Goal: Find specific page/section

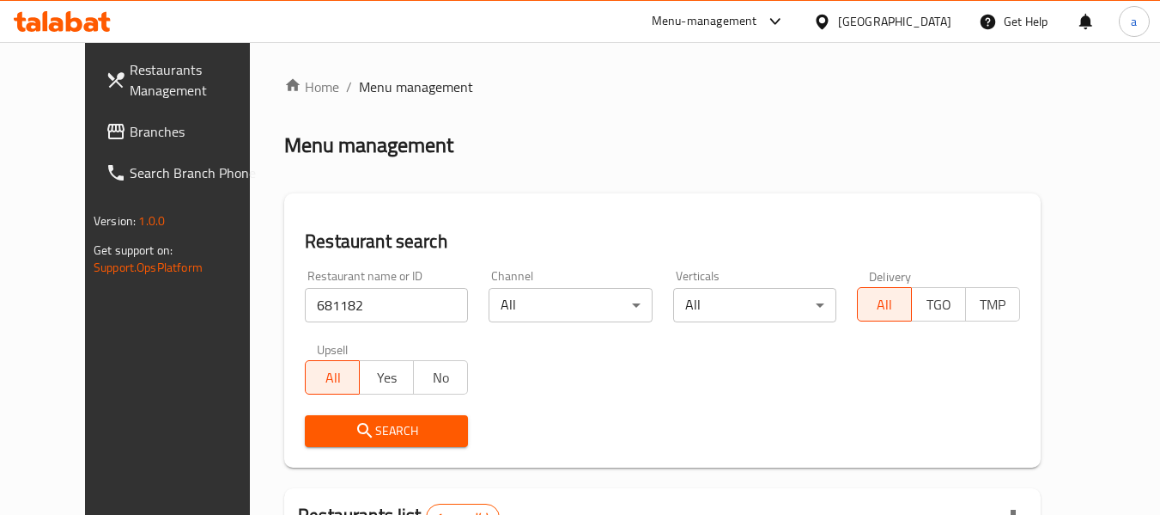
scroll to position [237, 0]
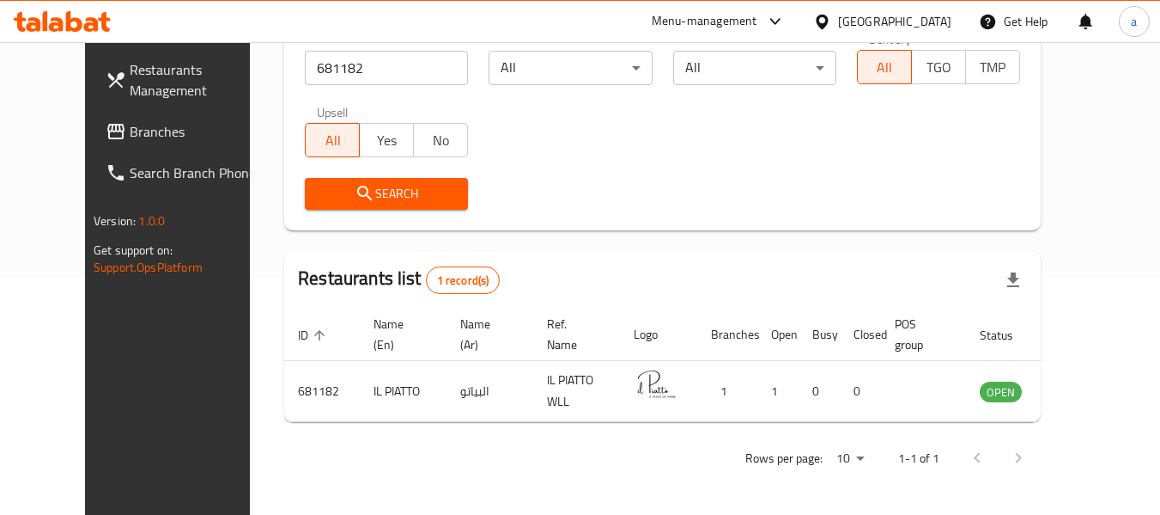
click at [935, 19] on div "[GEOGRAPHIC_DATA]" at bounding box center [894, 21] width 113 height 19
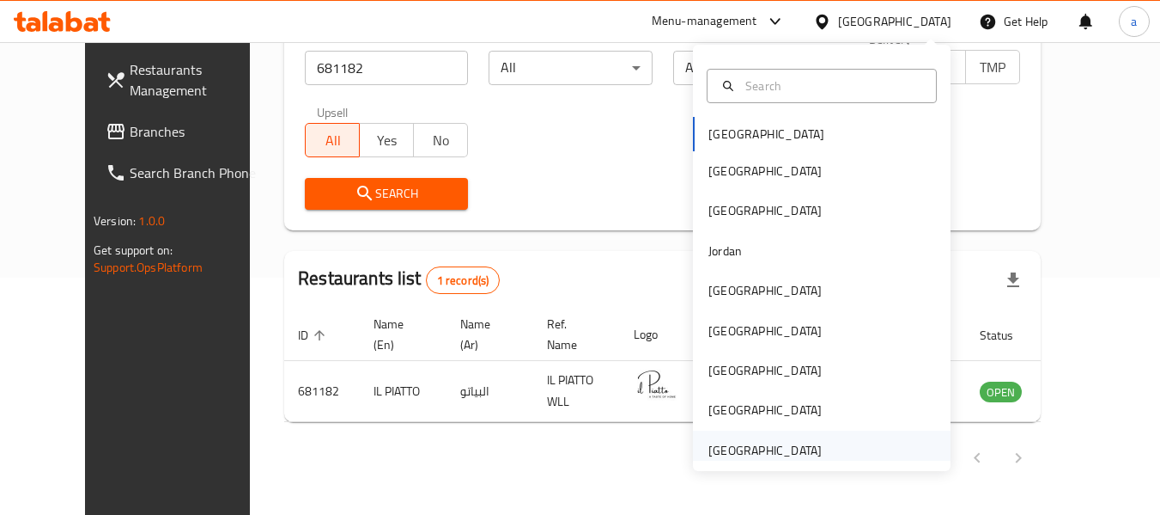
click at [746, 454] on div "[GEOGRAPHIC_DATA]" at bounding box center [765, 450] width 113 height 19
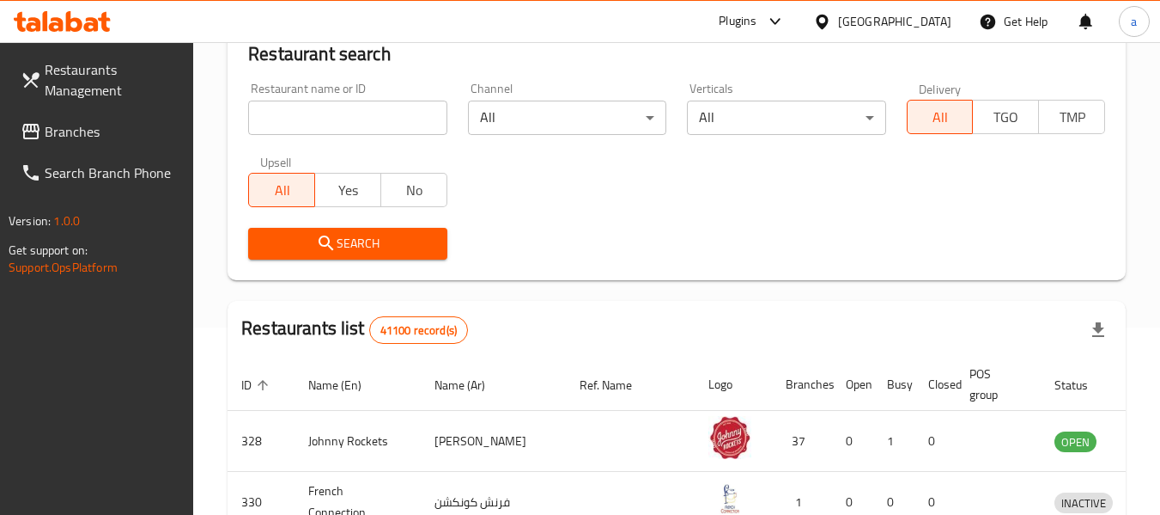
scroll to position [237, 0]
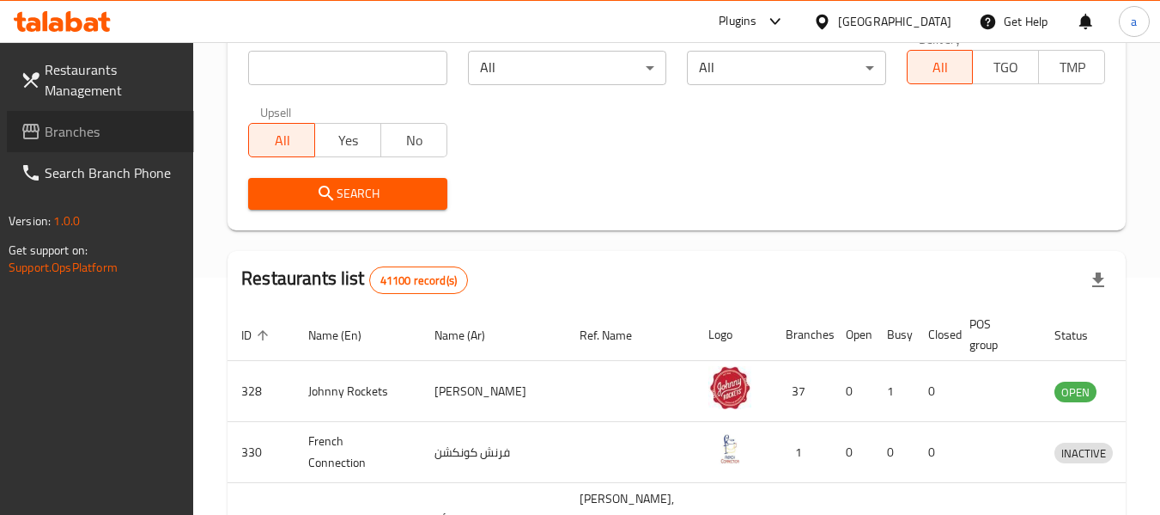
click at [98, 127] on span "Branches" at bounding box center [113, 131] width 136 height 21
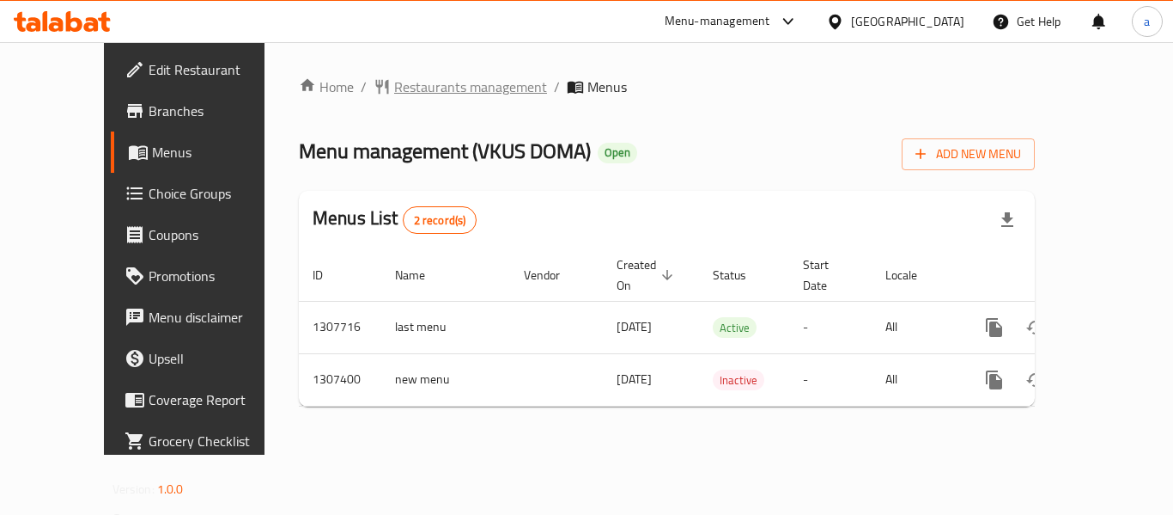
click at [409, 85] on span "Restaurants management" at bounding box center [470, 86] width 153 height 21
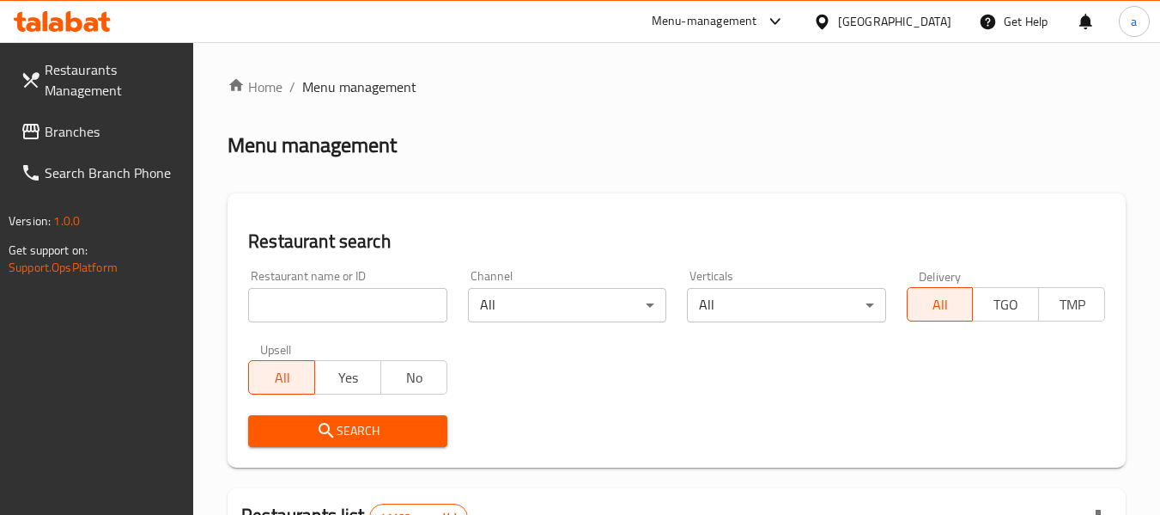
click at [371, 309] on input "search" at bounding box center [347, 305] width 198 height 34
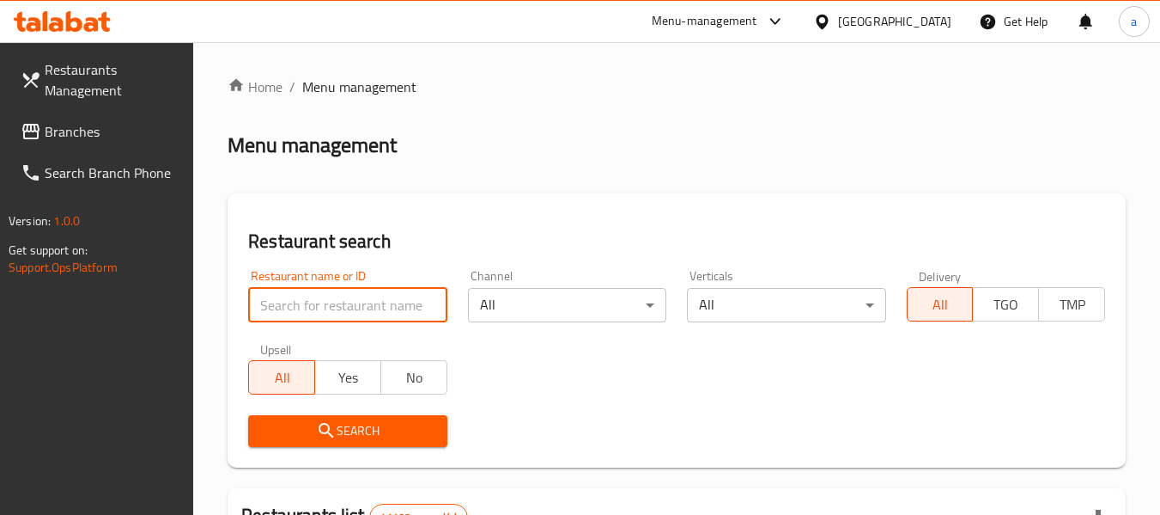
paste input "703643"
type input "703643"
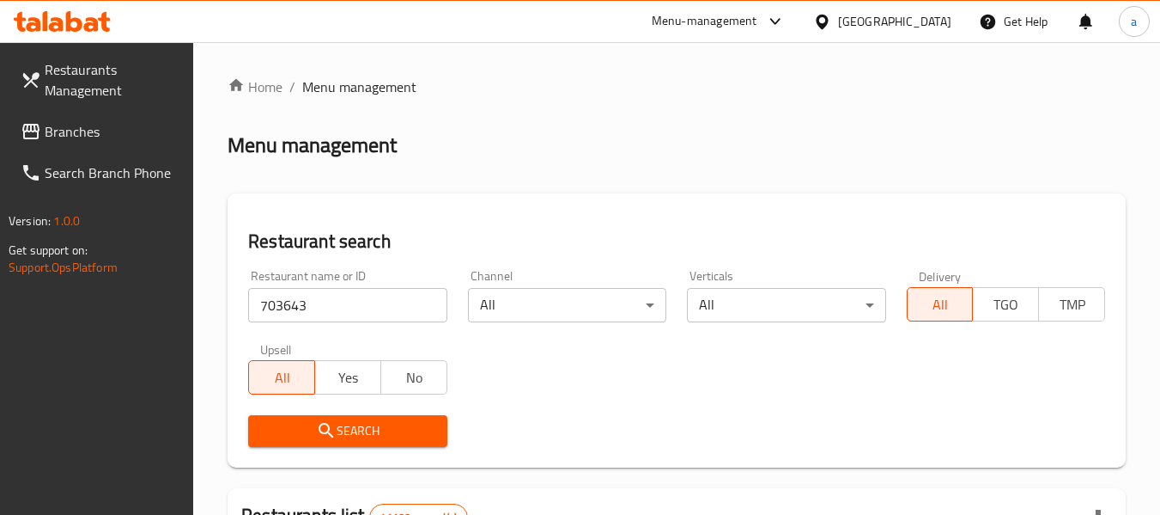
click at [397, 423] on span "Search" at bounding box center [347, 430] width 171 height 21
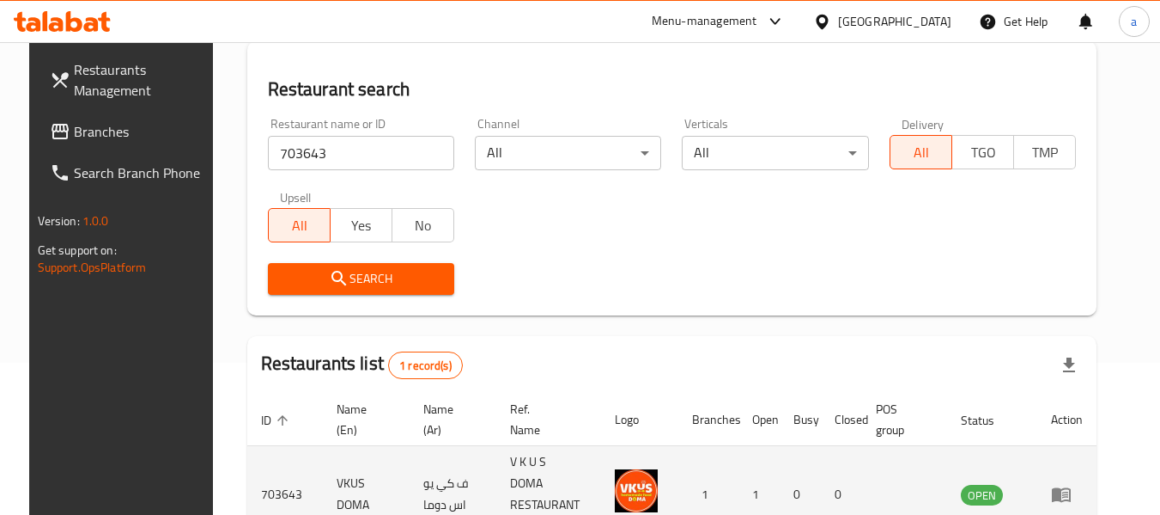
scroll to position [230, 0]
